Goal: Find specific page/section: Find specific page/section

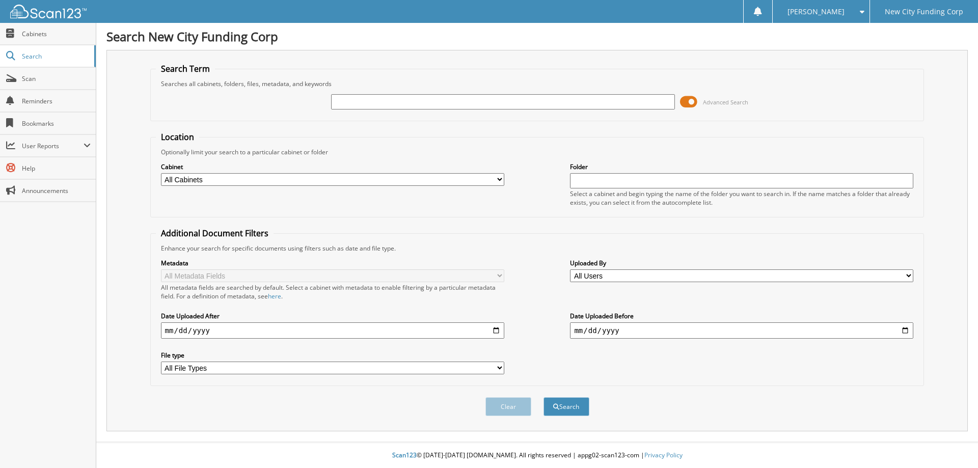
click at [393, 103] on input "text" at bounding box center [502, 101] width 343 height 15
type input "328684"
click at [543, 397] on button "Search" at bounding box center [566, 406] width 46 height 19
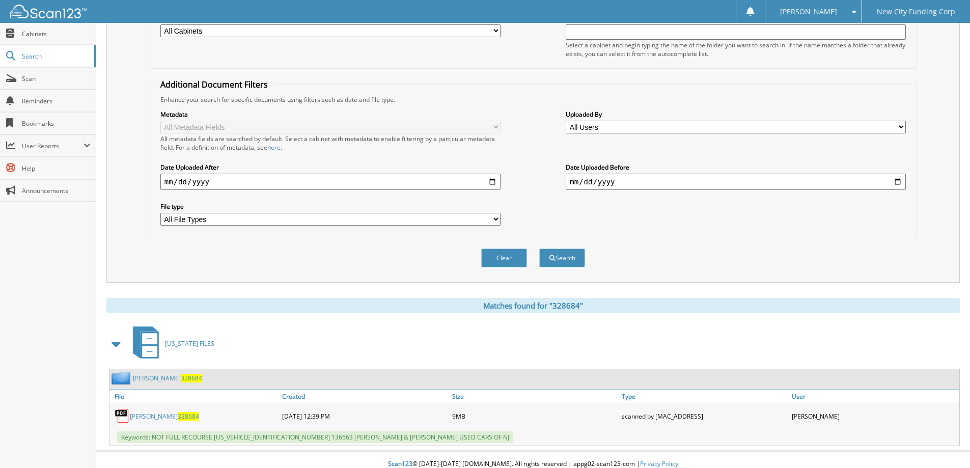
scroll to position [158, 0]
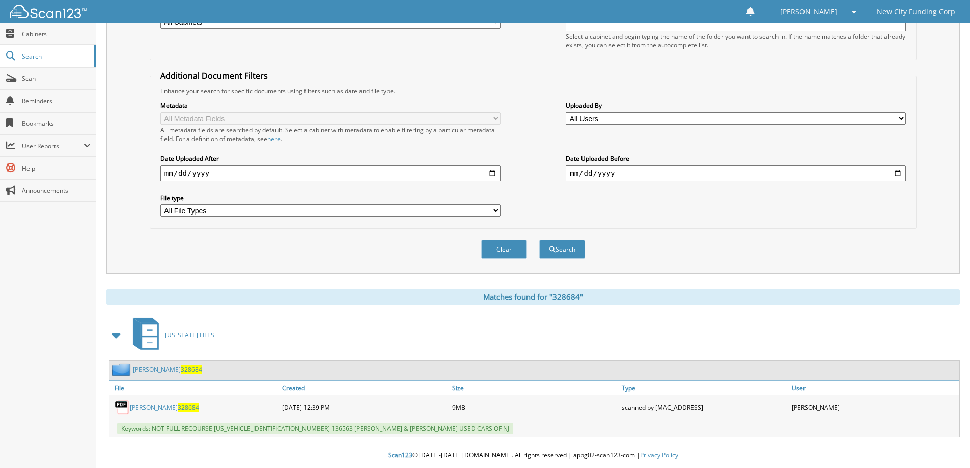
click at [157, 411] on link "[PERSON_NAME] 328684" at bounding box center [164, 407] width 69 height 9
